Goal: Navigation & Orientation: Find specific page/section

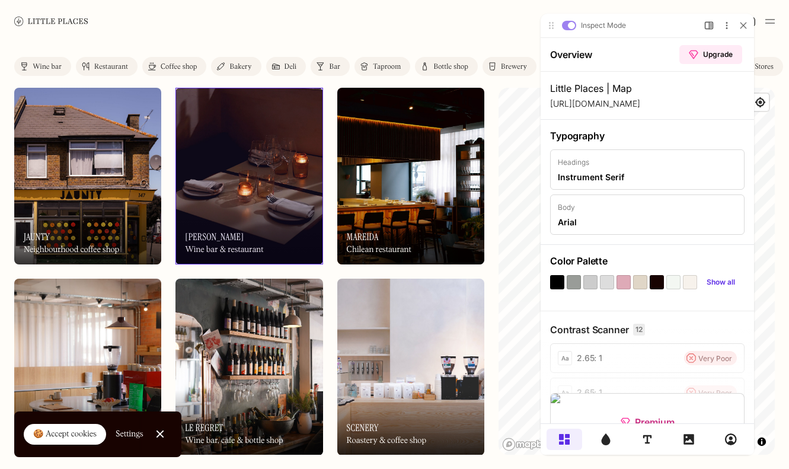
click at [244, 97] on div "On Our Radar Luna Wine bar & restaurant" at bounding box center [248, 176] width 147 height 177
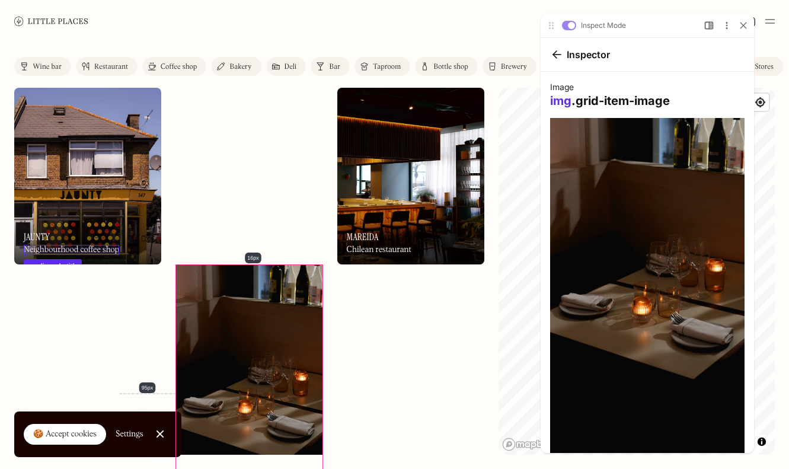
click at [91, 247] on div "Neighbourhood coffee shop" at bounding box center [71, 250] width 95 height 10
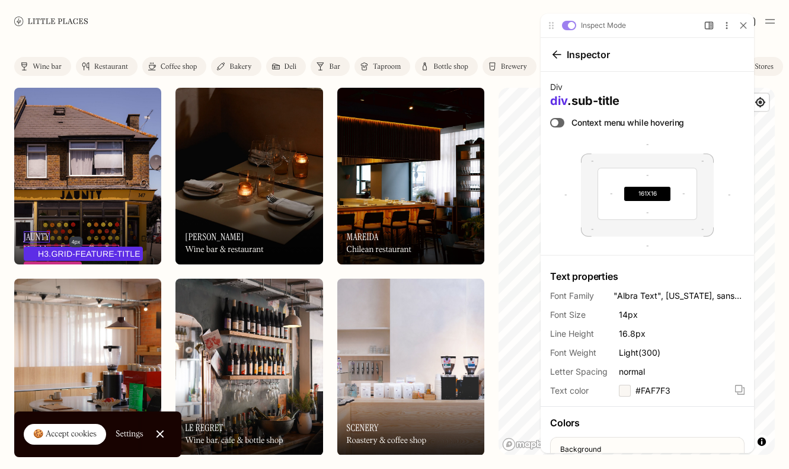
click at [49, 241] on h3 "Jaunty" at bounding box center [37, 236] width 26 height 11
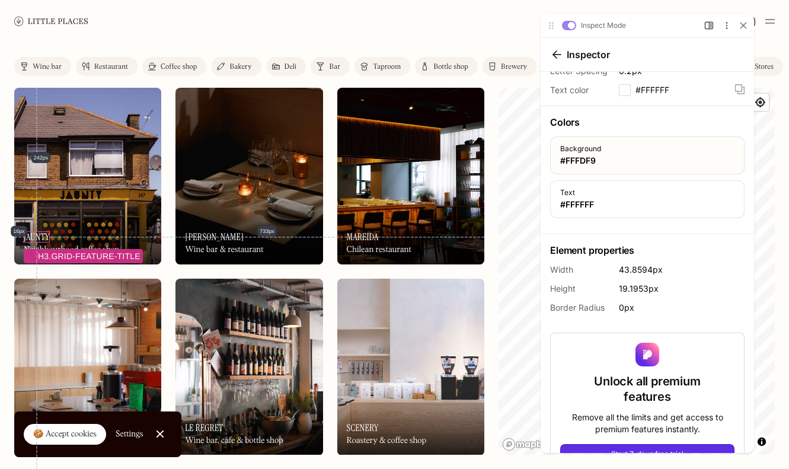
scroll to position [356, 0]
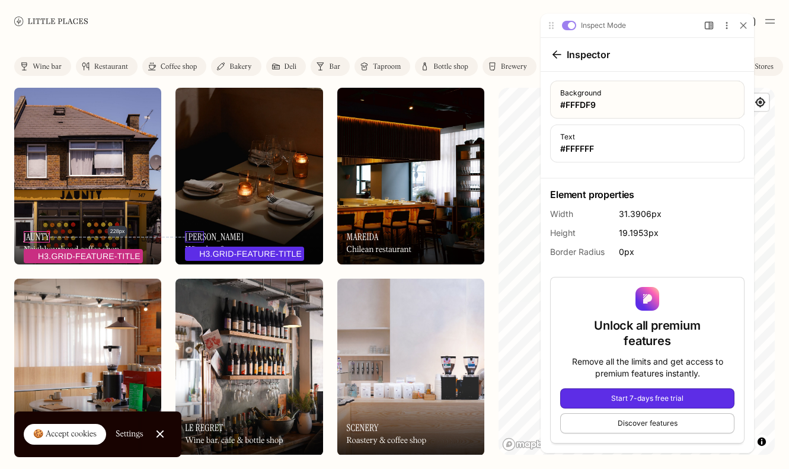
click at [198, 239] on h3 "[PERSON_NAME]" at bounding box center [214, 236] width 59 height 11
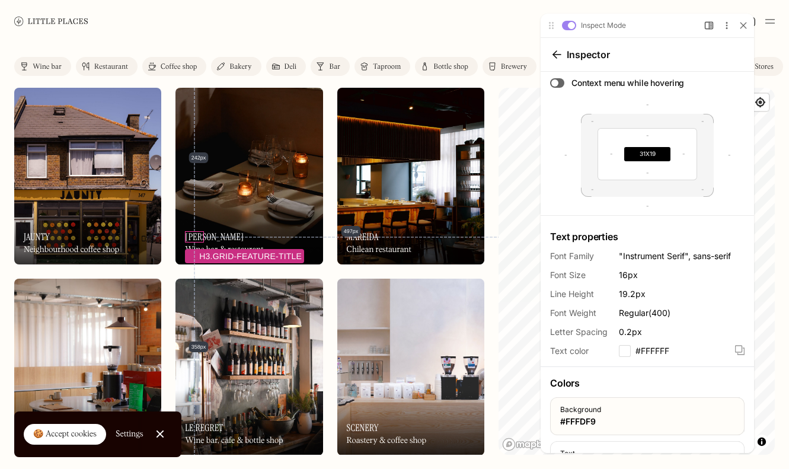
scroll to position [41, 0]
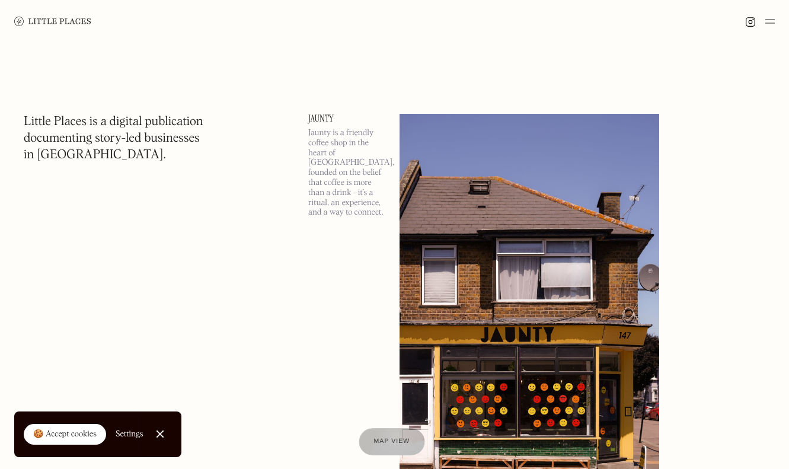
click at [394, 435] on link "Map view" at bounding box center [391, 441] width 66 height 27
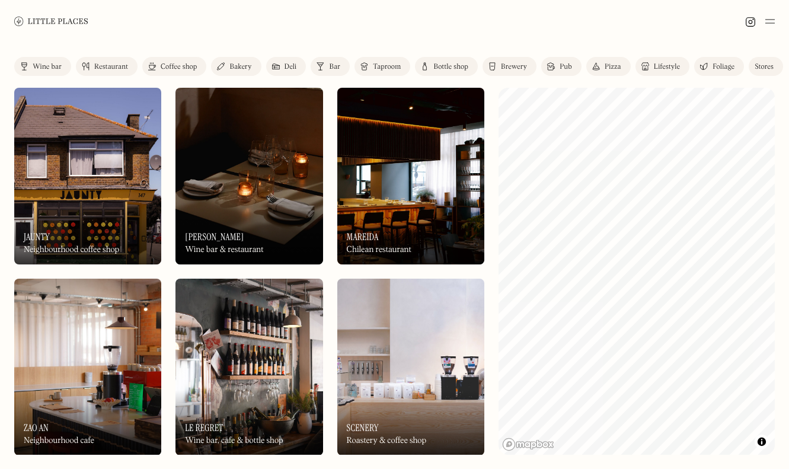
click at [271, 187] on img at bounding box center [248, 176] width 147 height 177
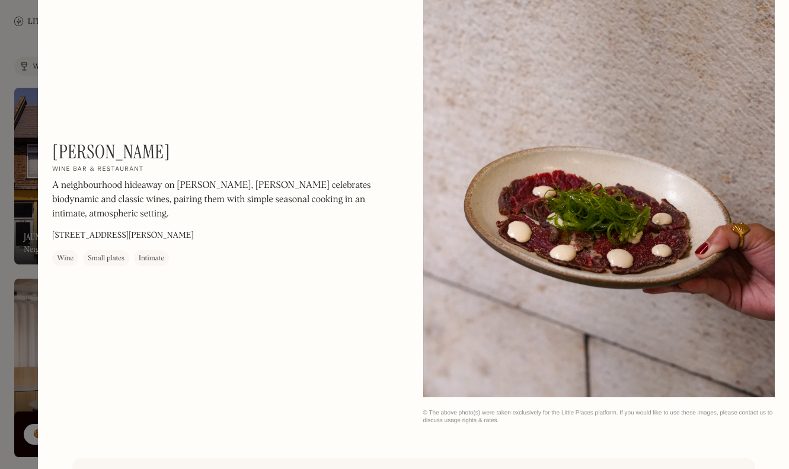
scroll to position [1654, 0]
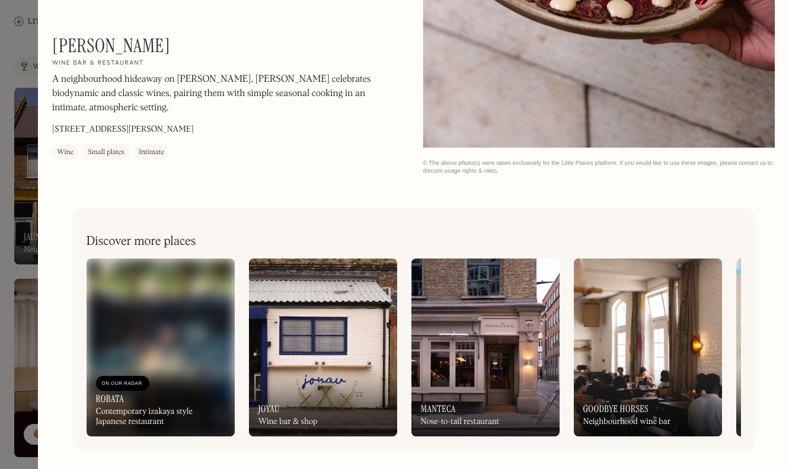
click at [26, 50] on div at bounding box center [394, 234] width 789 height 469
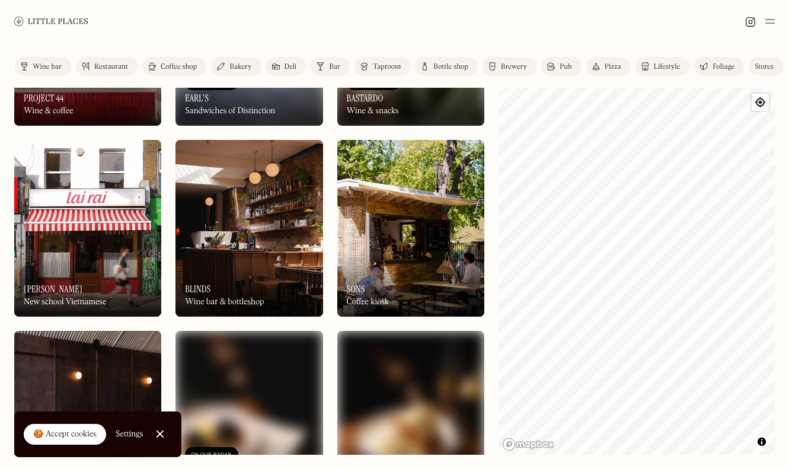
scroll to position [1319, 0]
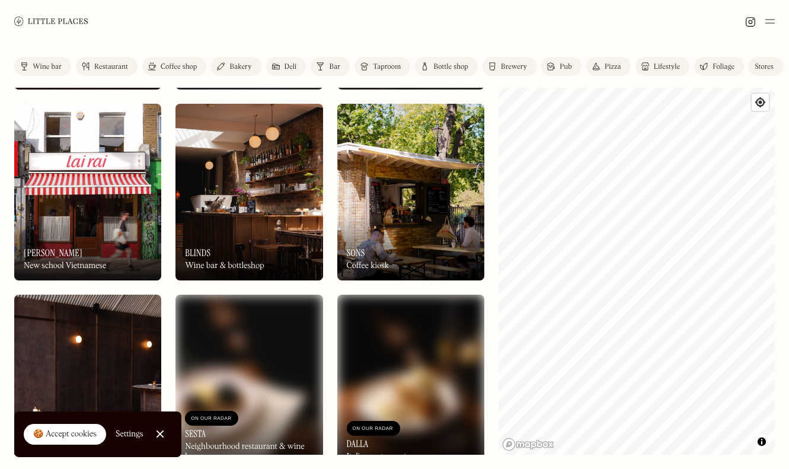
click at [159, 434] on div at bounding box center [160, 434] width 8 height 8
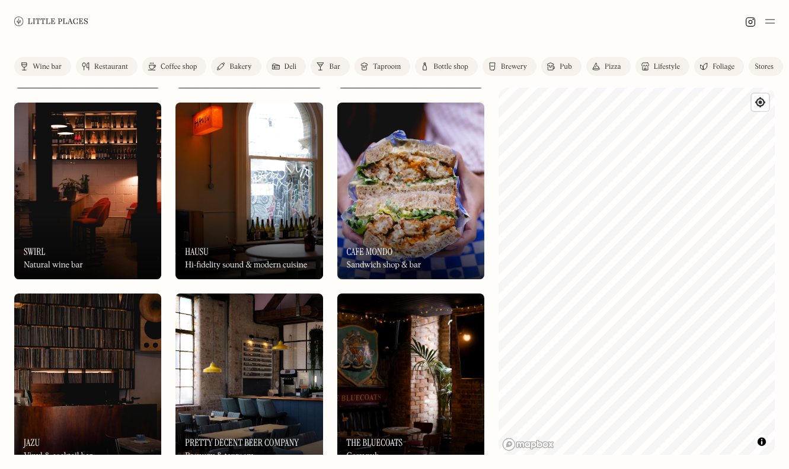
scroll to position [2084, 0]
